Goal: Navigation & Orientation: Find specific page/section

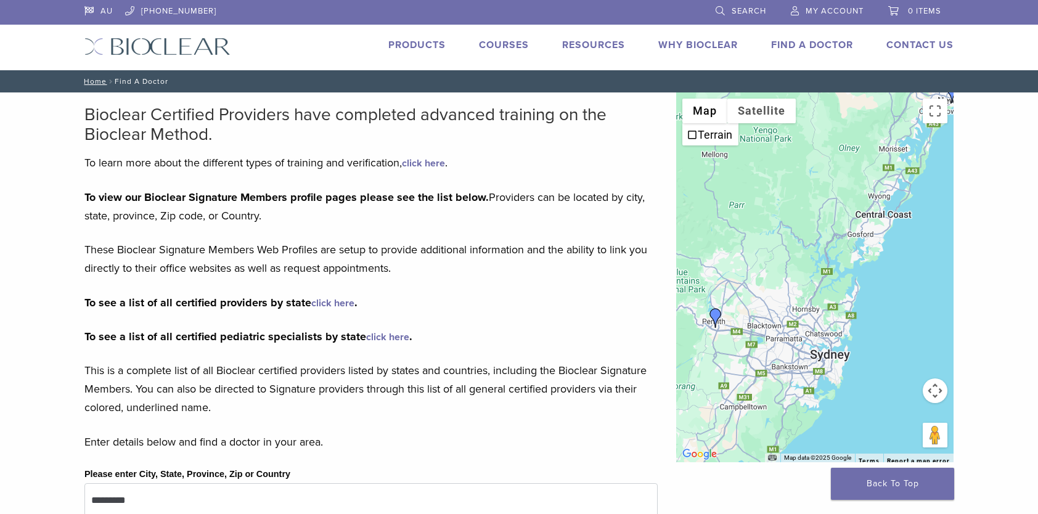
scroll to position [537, 0]
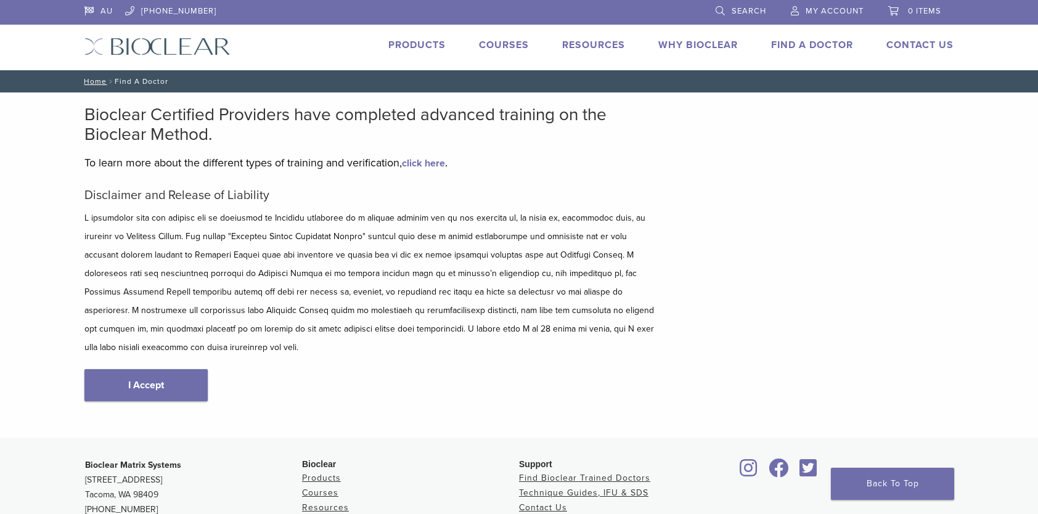
drag, startPoint x: 194, startPoint y: 357, endPoint x: 186, endPoint y: 356, distance: 8.1
click at [194, 369] on link "I Accept" at bounding box center [145, 385] width 123 height 32
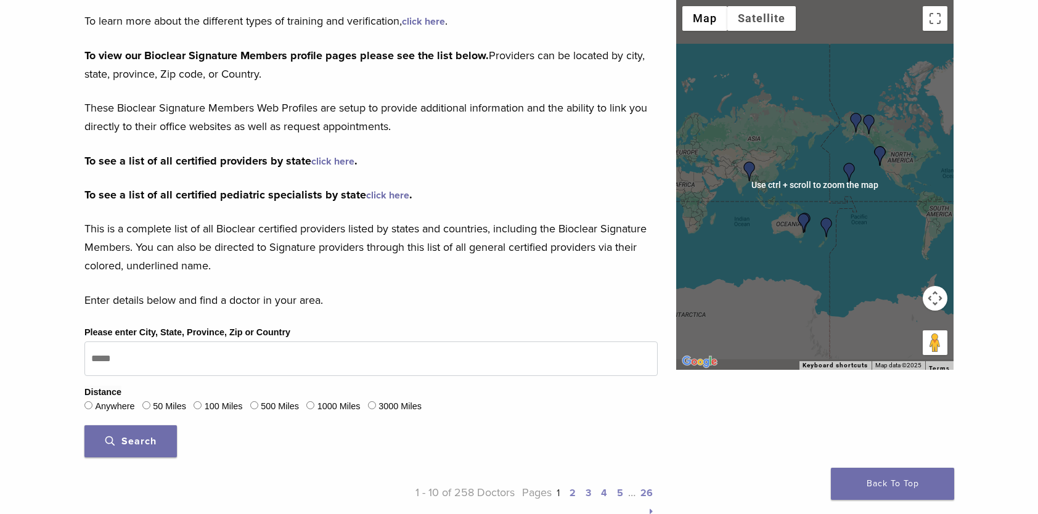
scroll to position [62, 0]
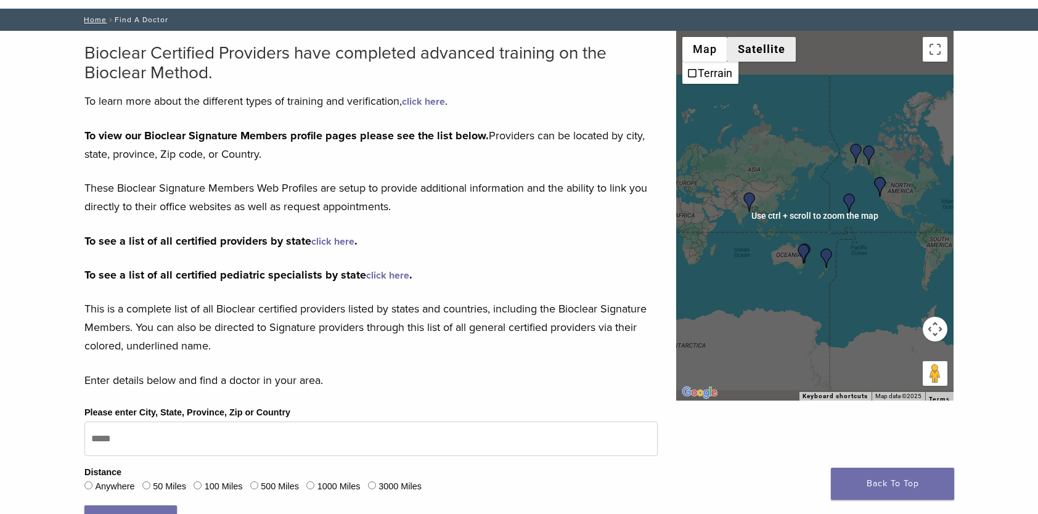
click at [743, 57] on button "Satellite" at bounding box center [761, 49] width 68 height 25
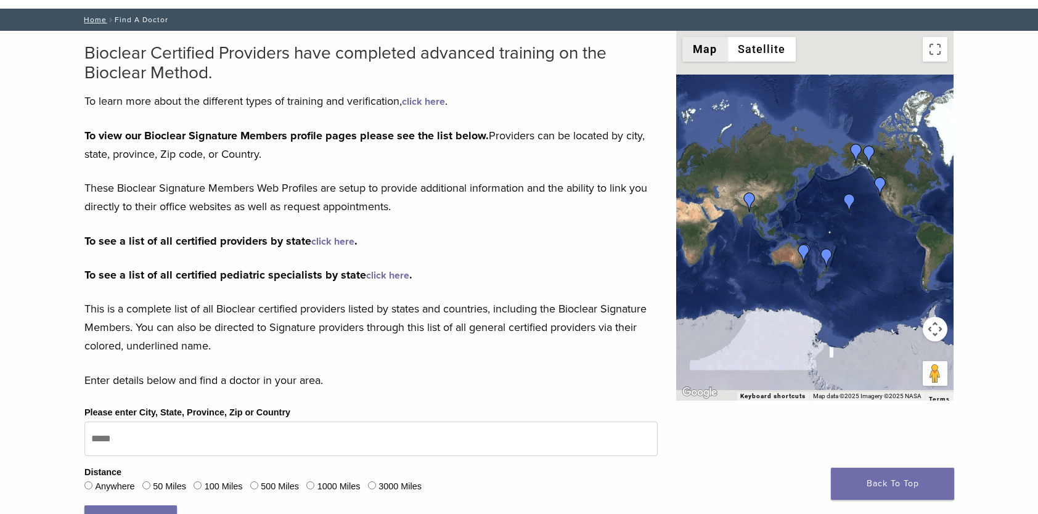
click at [708, 46] on button "Map" at bounding box center [704, 49] width 45 height 25
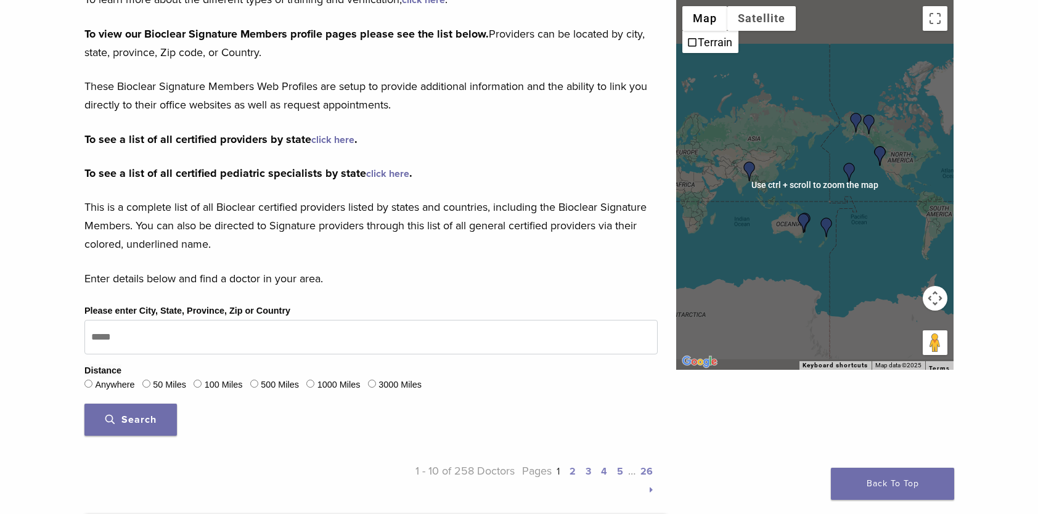
scroll to position [185, 0]
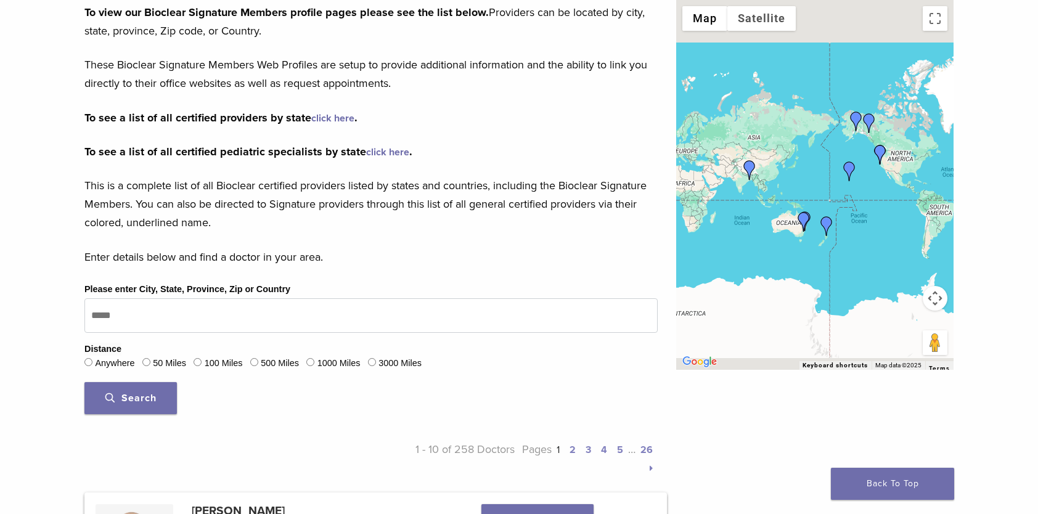
drag, startPoint x: 812, startPoint y: 285, endPoint x: 808, endPoint y: 277, distance: 8.8
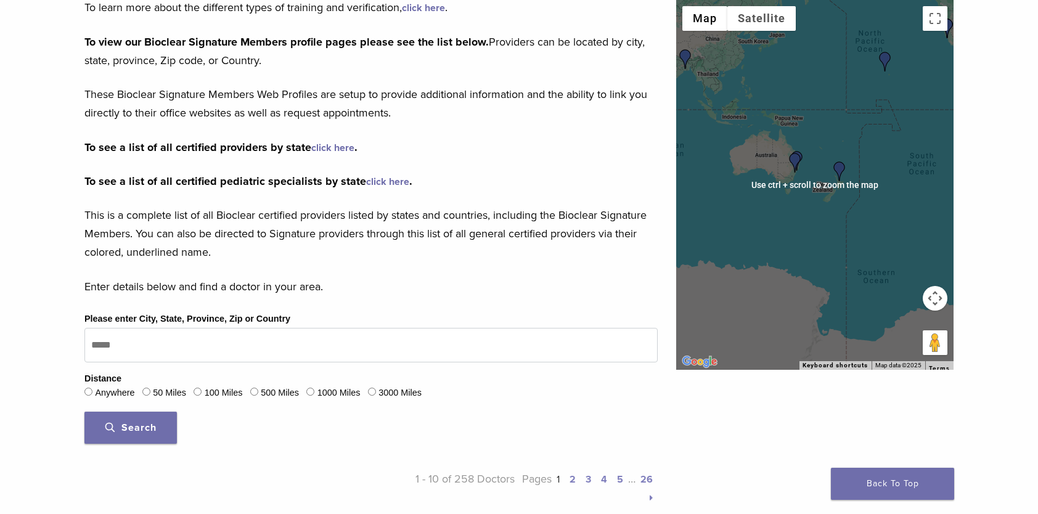
scroll to position [62, 0]
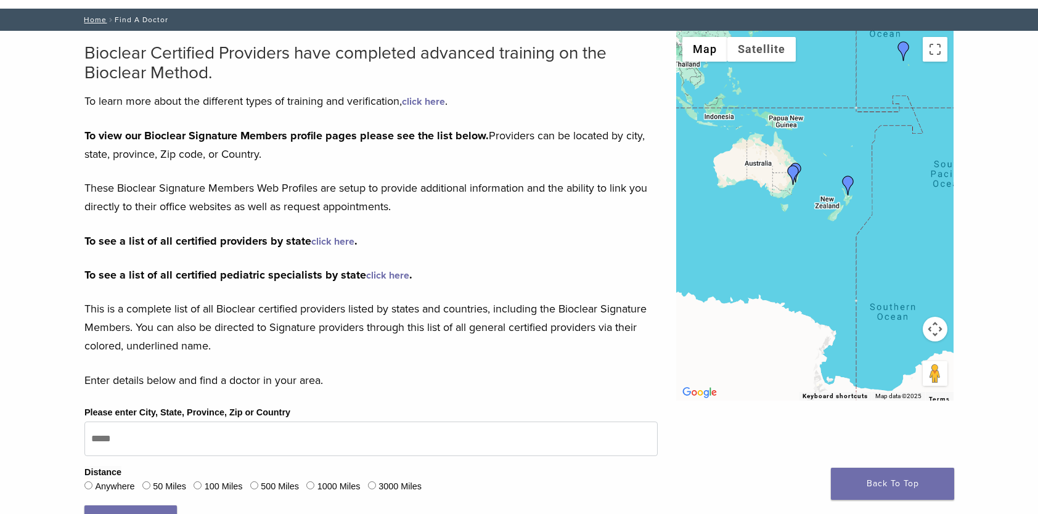
click at [799, 272] on div at bounding box center [814, 216] width 277 height 370
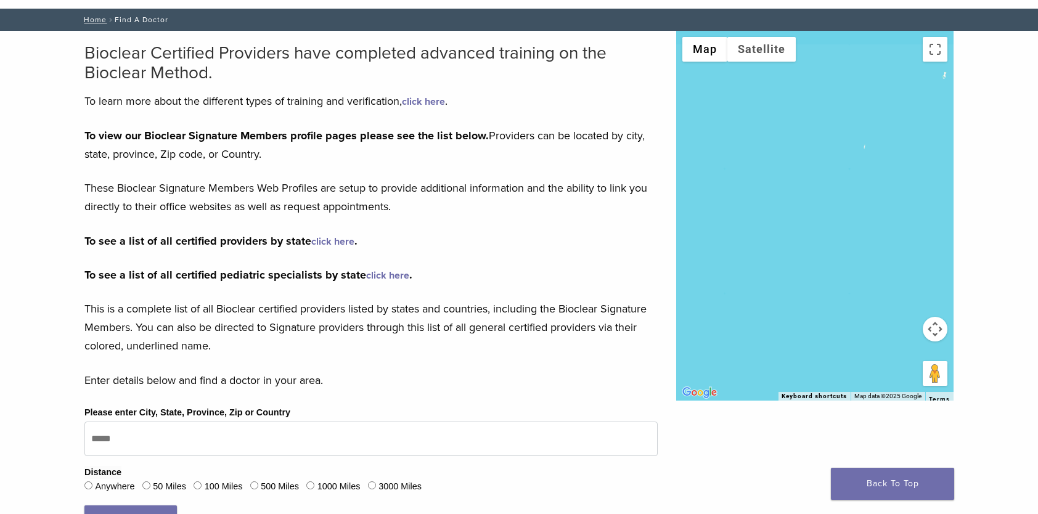
drag, startPoint x: 799, startPoint y: 272, endPoint x: 748, endPoint y: 206, distance: 83.6
click at [749, 214] on div at bounding box center [814, 216] width 277 height 370
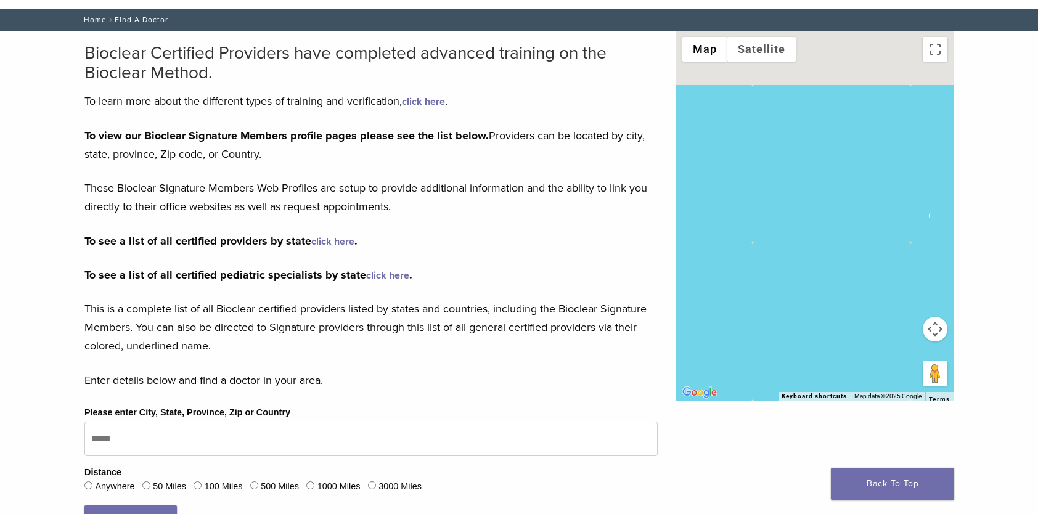
drag, startPoint x: 759, startPoint y: 150, endPoint x: 823, endPoint y: 364, distance: 223.4
click at [830, 366] on div at bounding box center [814, 216] width 277 height 370
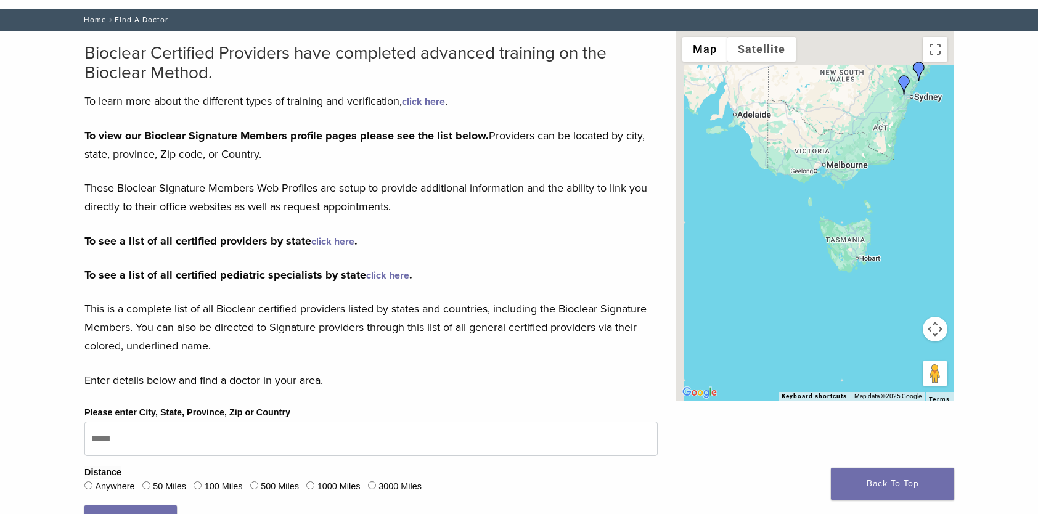
drag, startPoint x: 778, startPoint y: 161, endPoint x: 818, endPoint y: 295, distance: 139.6
click at [815, 296] on div at bounding box center [814, 216] width 277 height 370
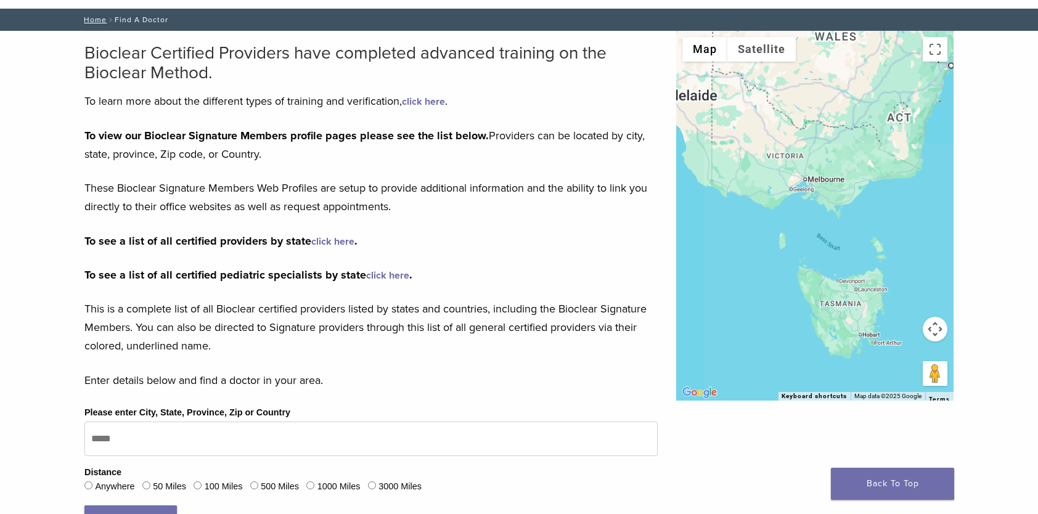
drag, startPoint x: 852, startPoint y: 270, endPoint x: 874, endPoint y: 198, distance: 74.9
click at [857, 245] on div at bounding box center [814, 216] width 277 height 370
